Goal: Task Accomplishment & Management: Manage account settings

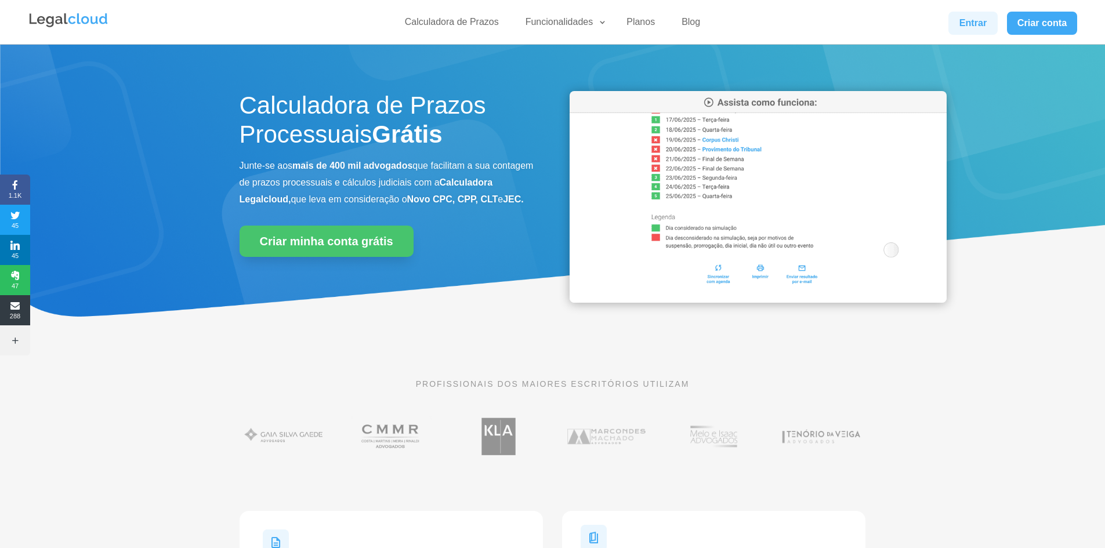
click at [979, 19] on link "Entrar" at bounding box center [973, 23] width 49 height 23
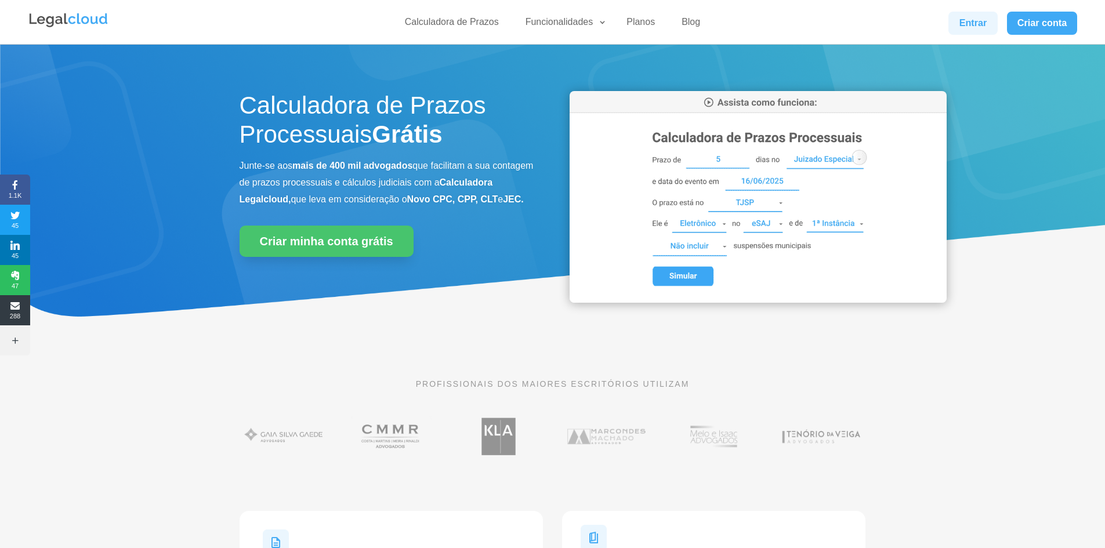
click at [958, 25] on link "Entrar" at bounding box center [973, 23] width 49 height 23
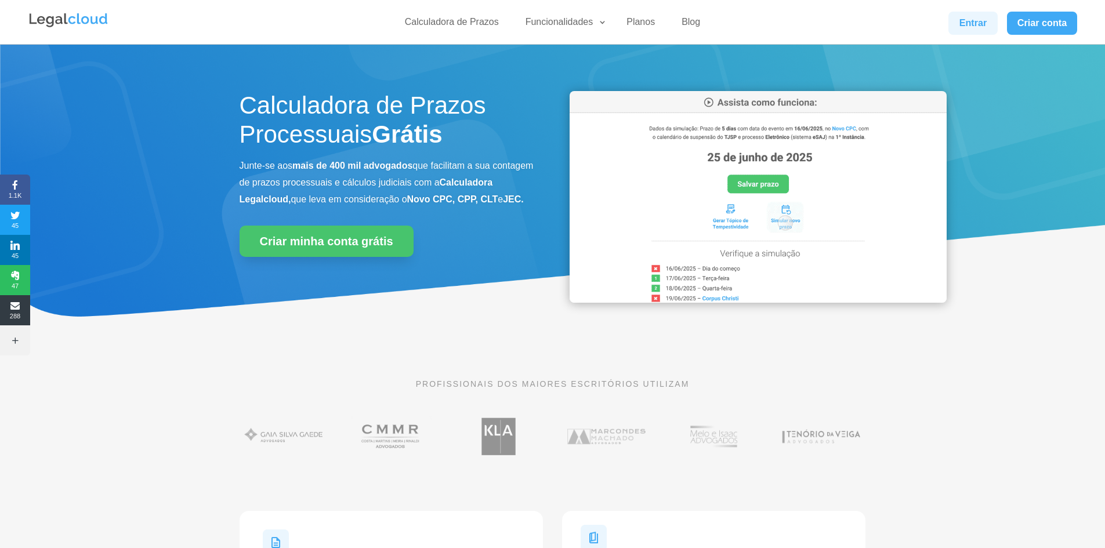
click at [968, 21] on link "Entrar" at bounding box center [973, 23] width 49 height 23
